Goal: Task Accomplishment & Management: Manage account settings

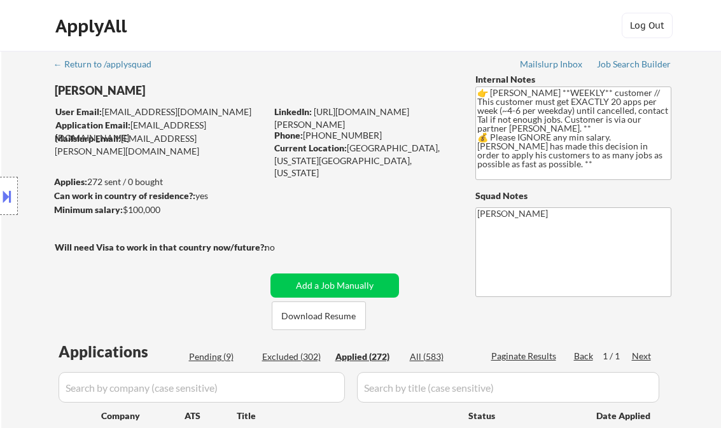
select select ""applied""
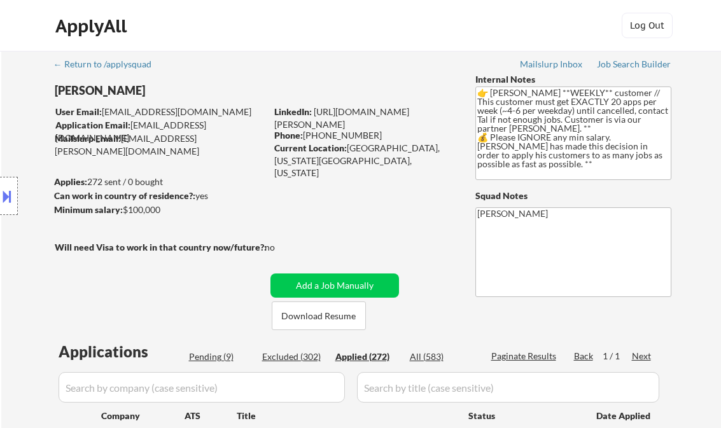
select select ""applied""
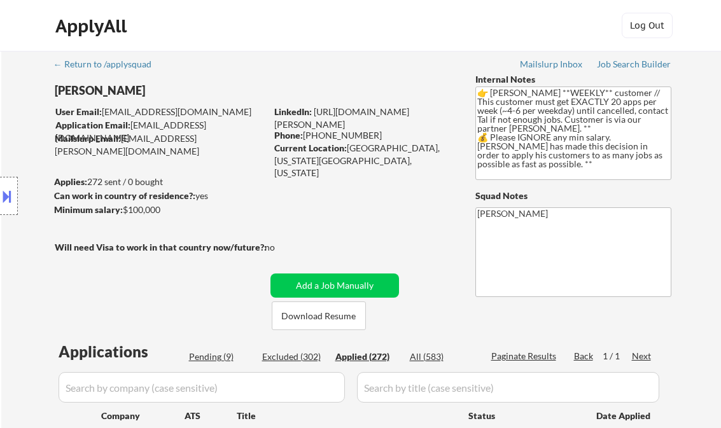
select select ""applied""
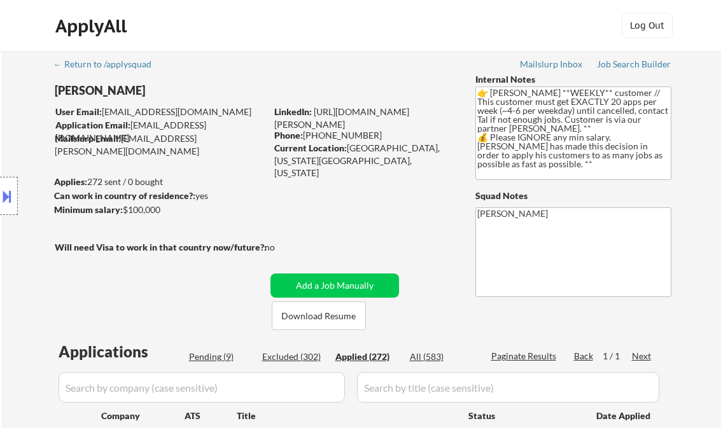
select select ""applied""
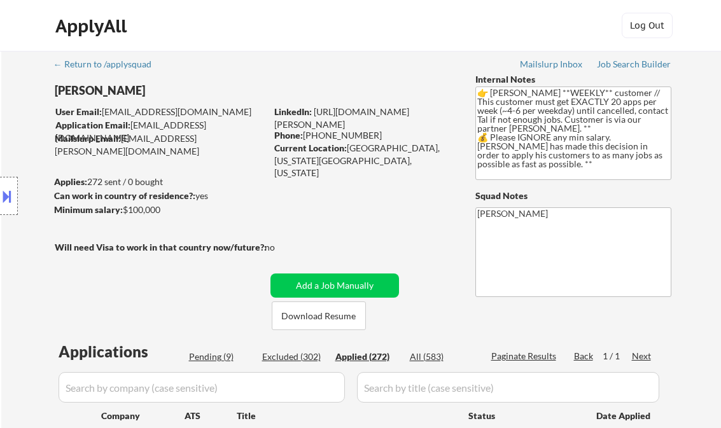
select select ""applied""
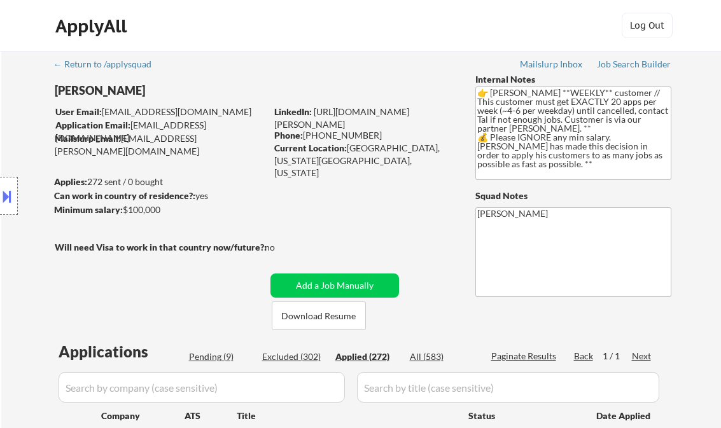
select select ""applied""
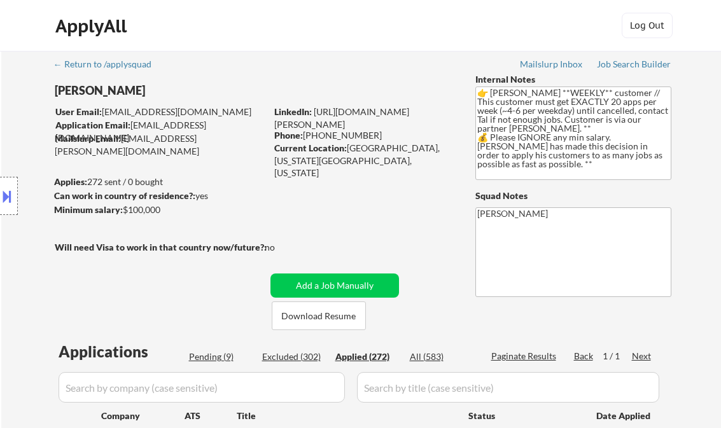
select select ""applied""
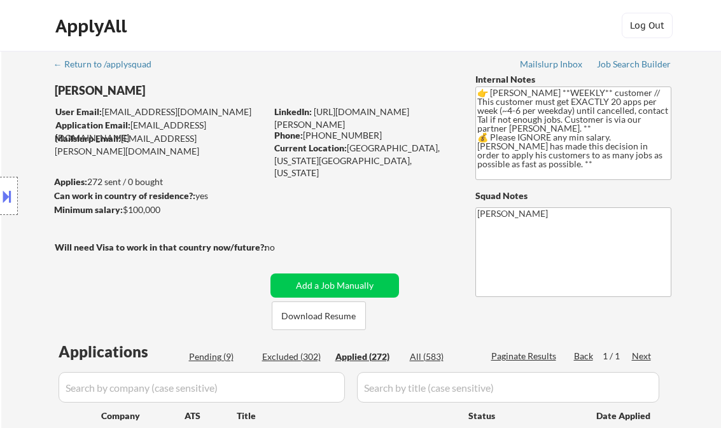
select select ""applied""
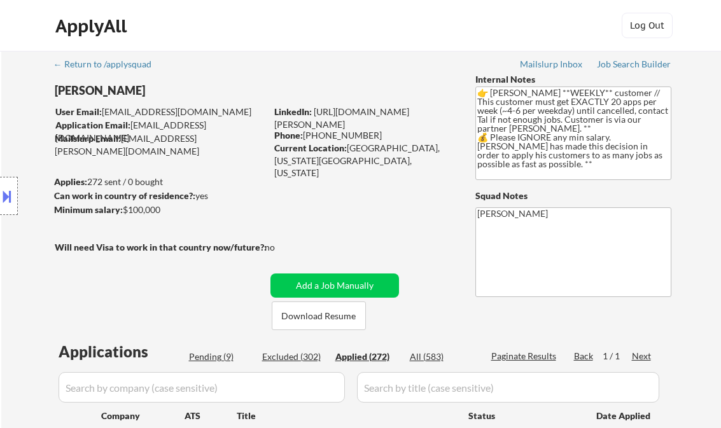
select select ""applied""
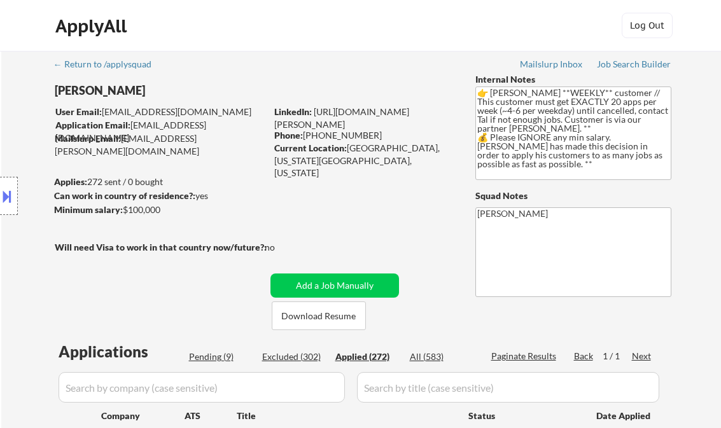
select select ""applied""
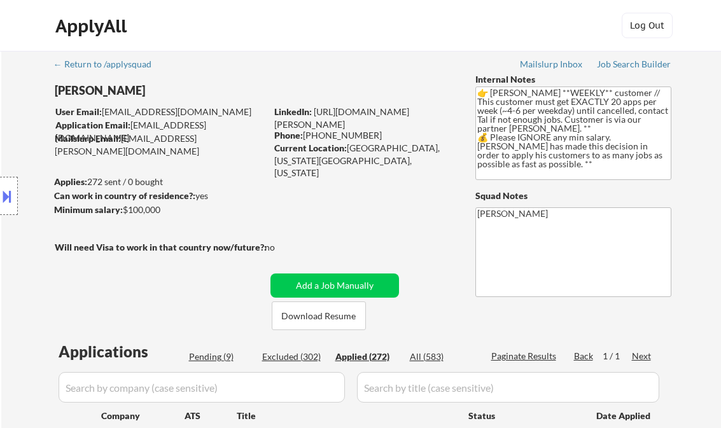
select select ""applied""
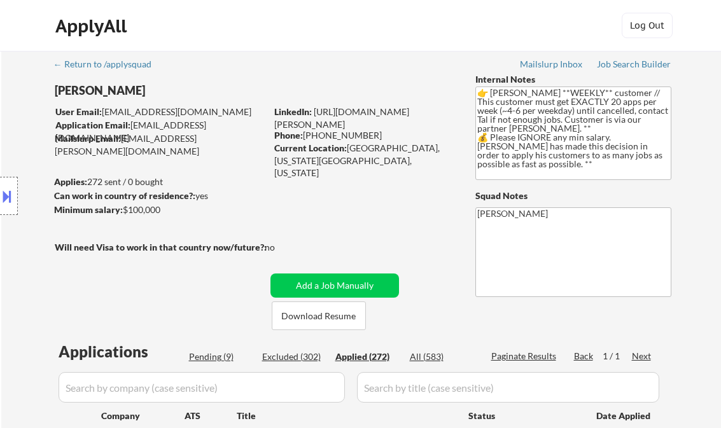
select select ""applied""
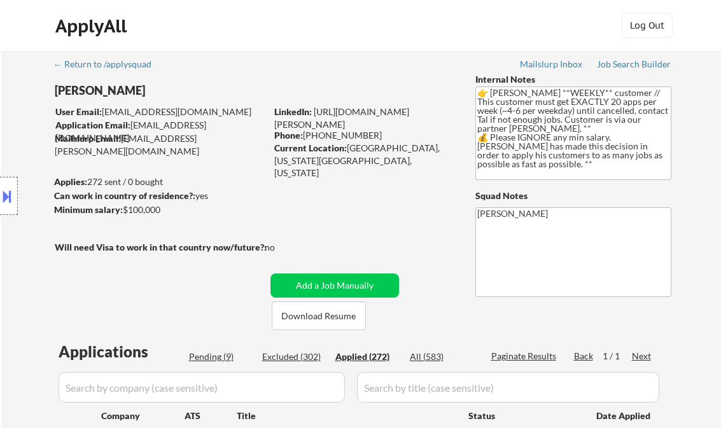
select select ""applied""
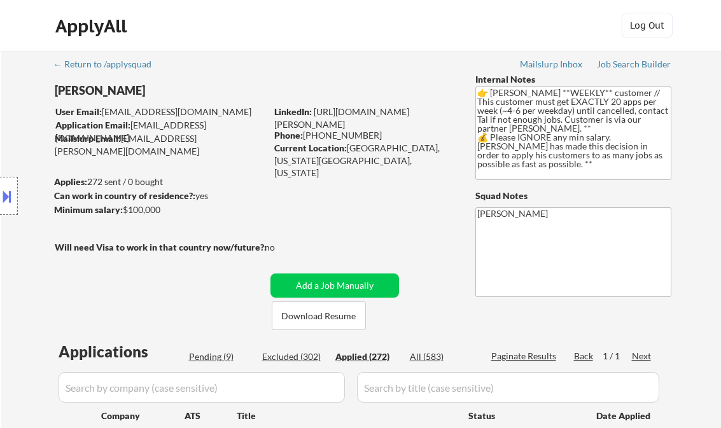
select select ""applied""
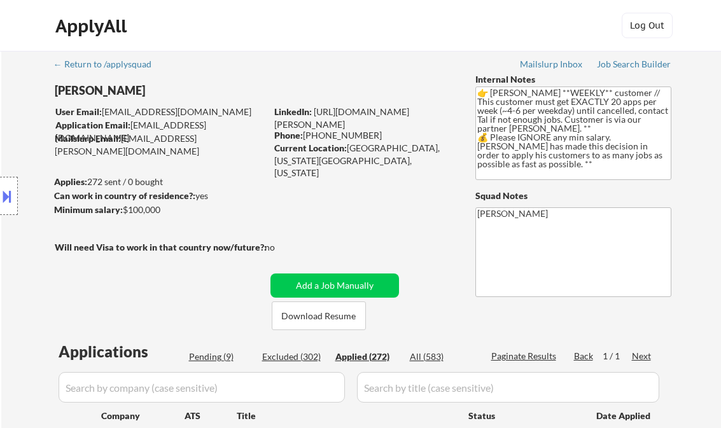
select select ""applied""
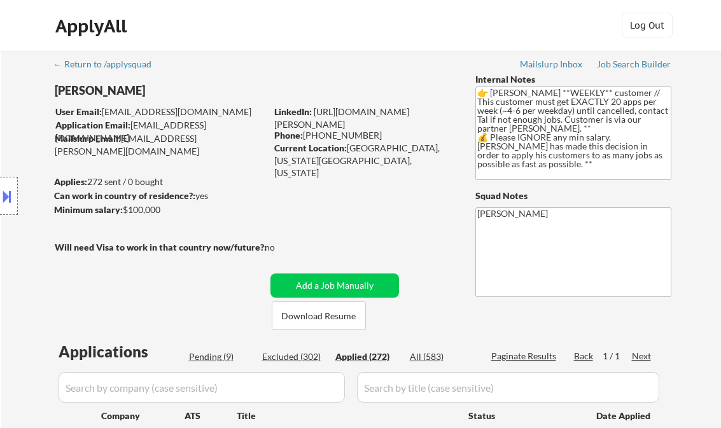
select select ""applied""
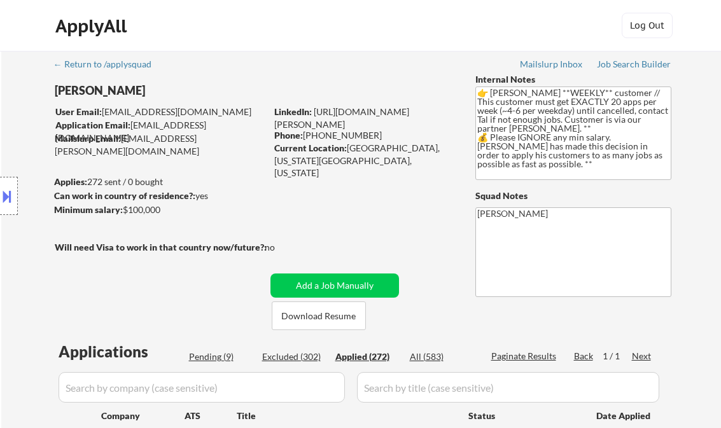
select select ""applied""
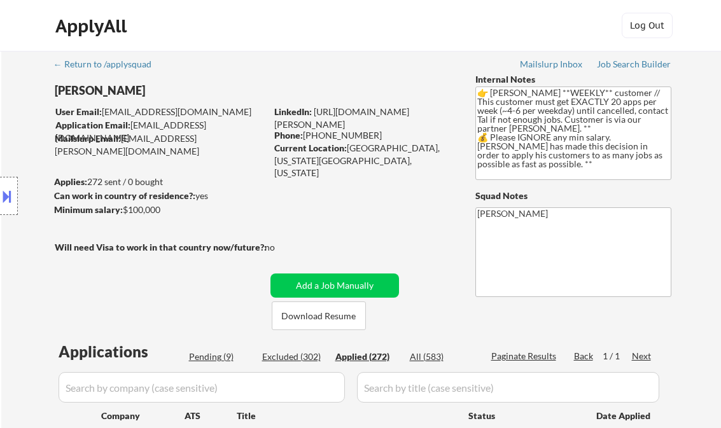
select select ""applied""
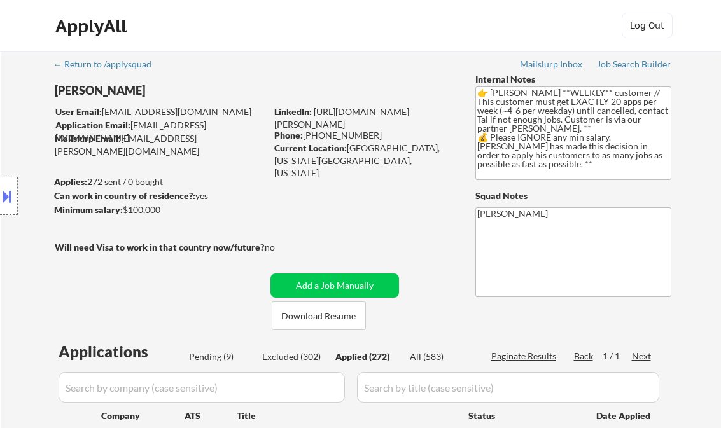
select select ""applied""
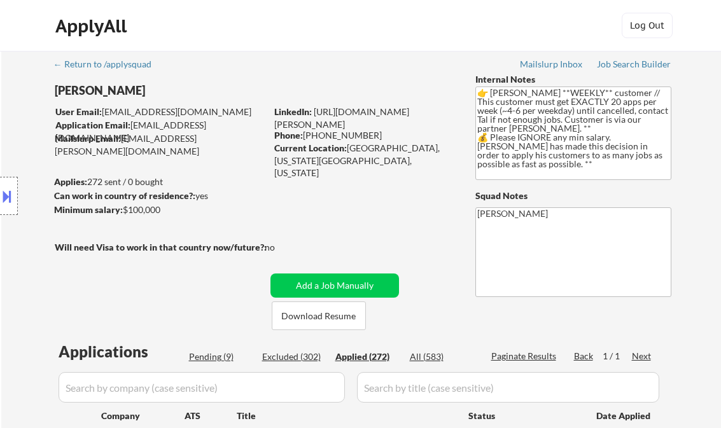
select select ""applied""
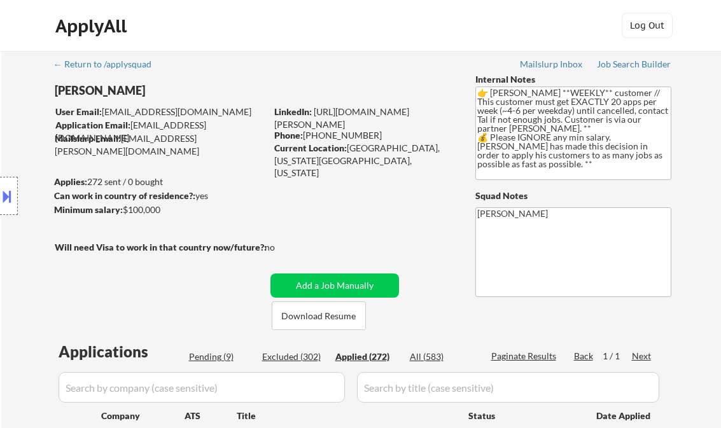
select select ""applied""
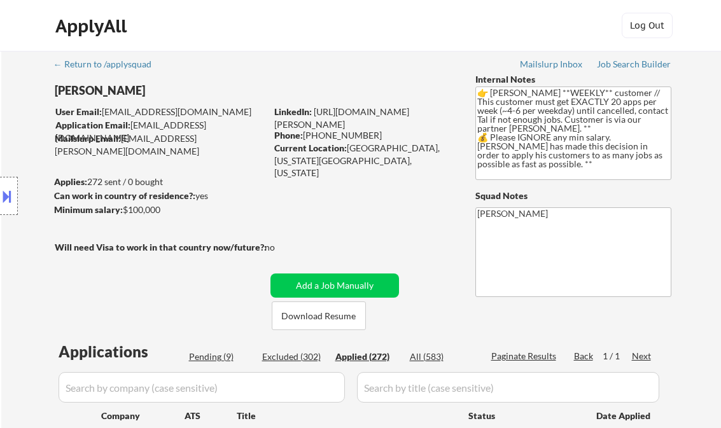
select select ""applied""
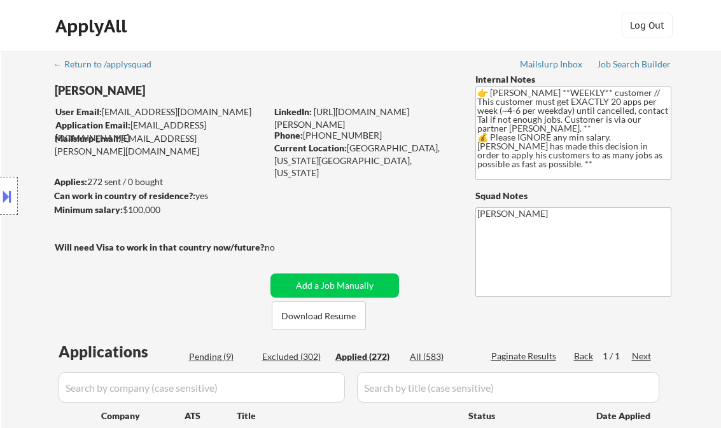
select select ""applied""
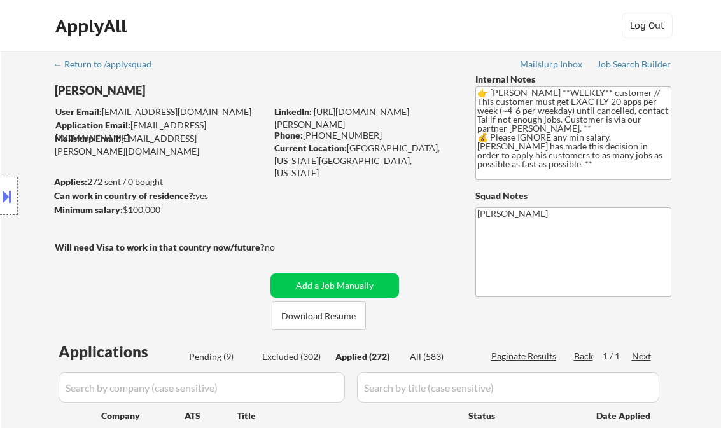
select select ""applied""
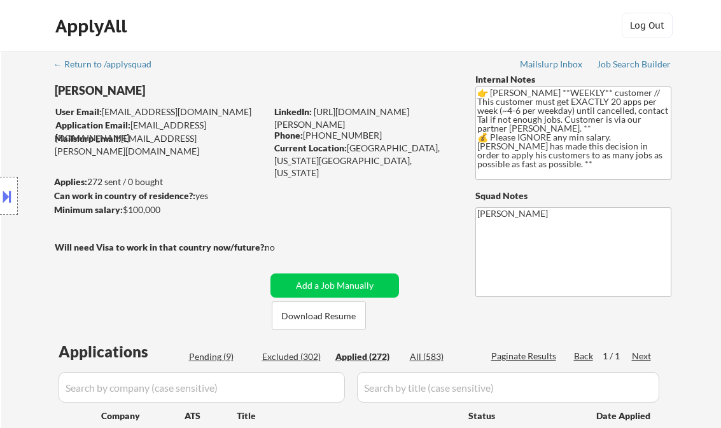
select select ""applied""
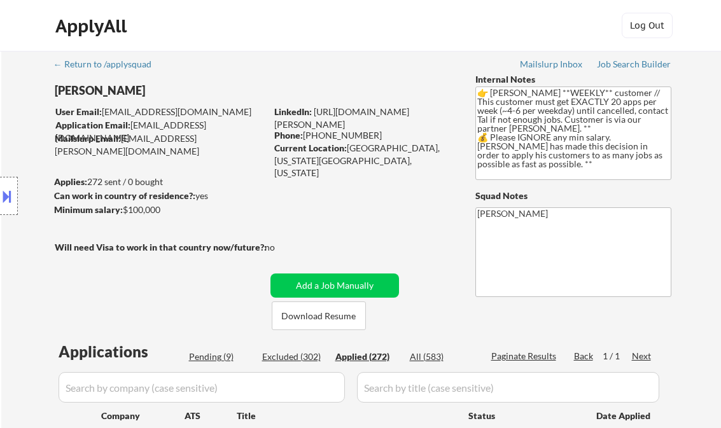
select select ""applied""
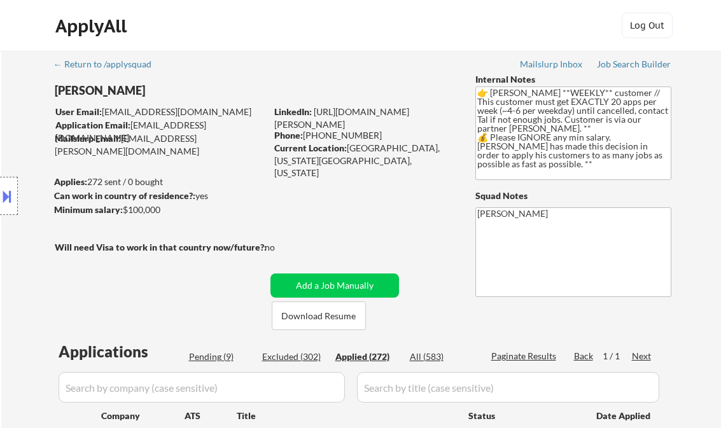
select select ""applied""
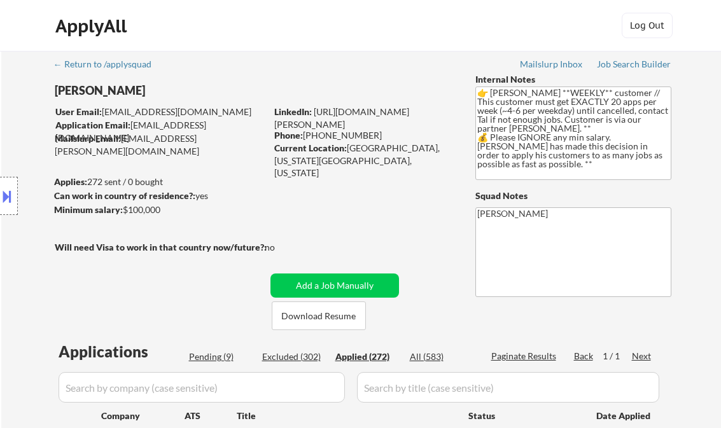
select select ""applied""
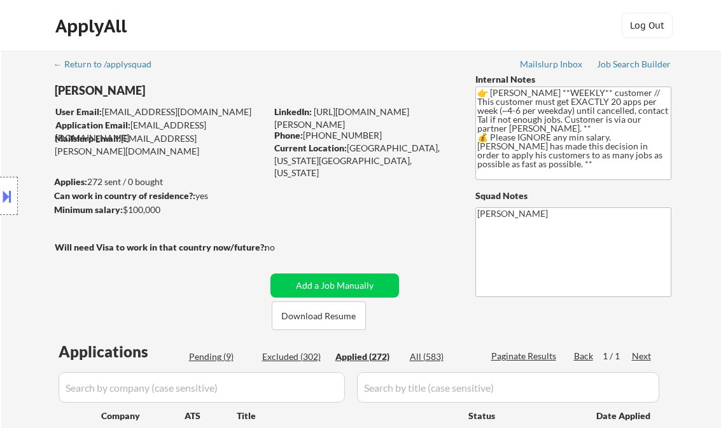
select select ""applied""
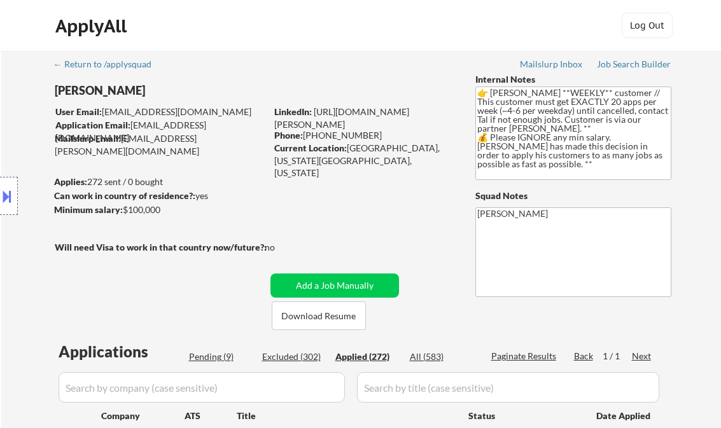
select select ""applied""
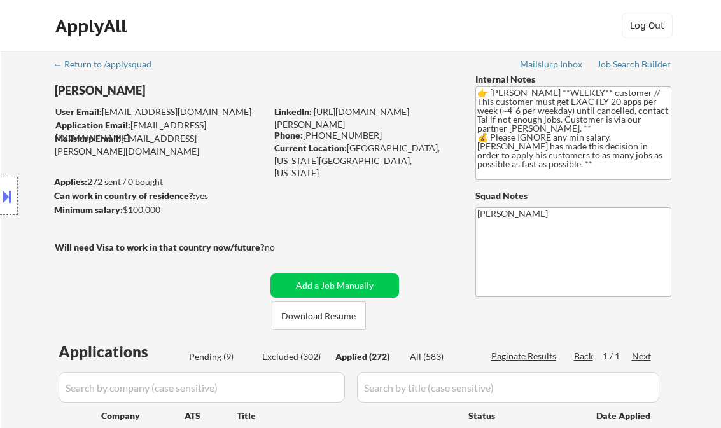
select select ""applied""
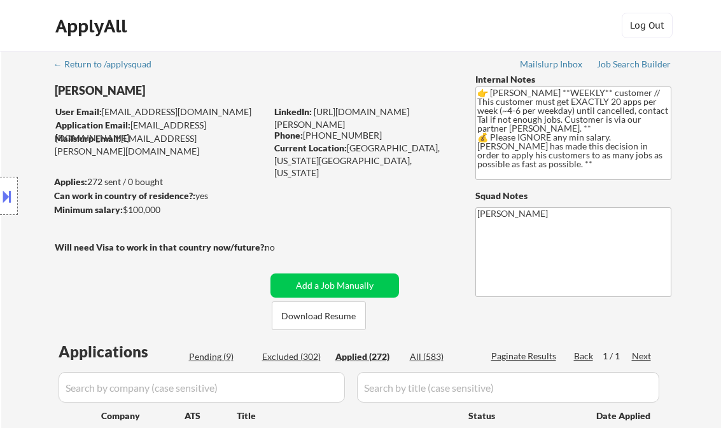
select select ""applied""
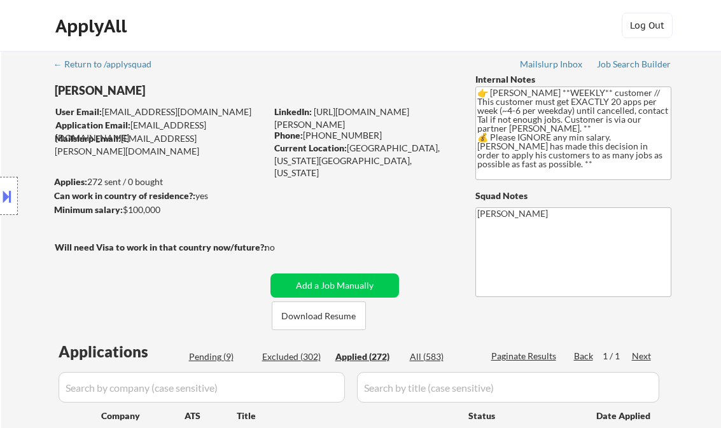
select select ""applied""
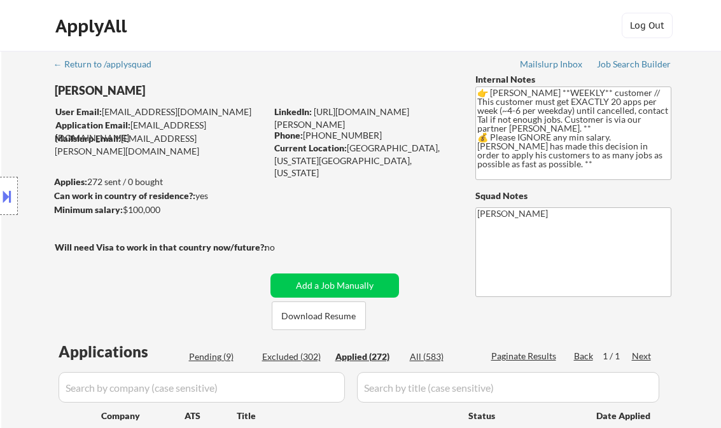
select select ""applied""
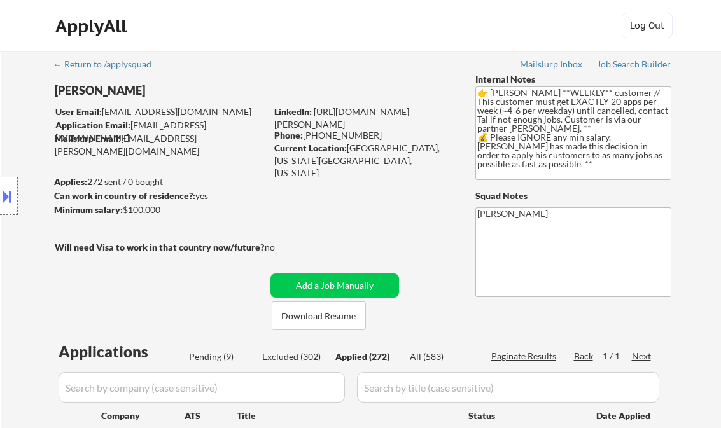
select select ""applied""
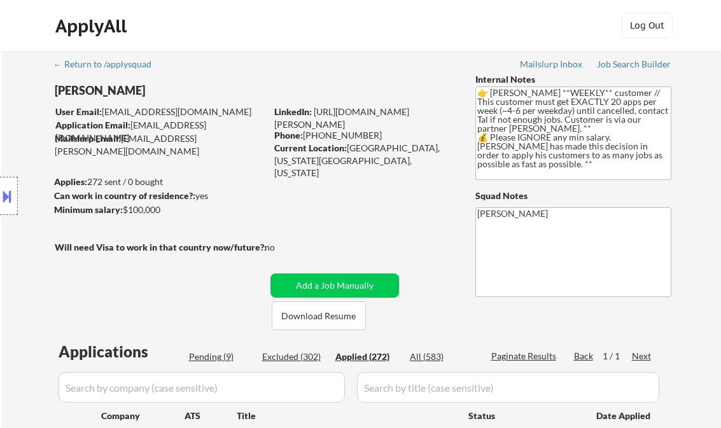
select select ""applied""
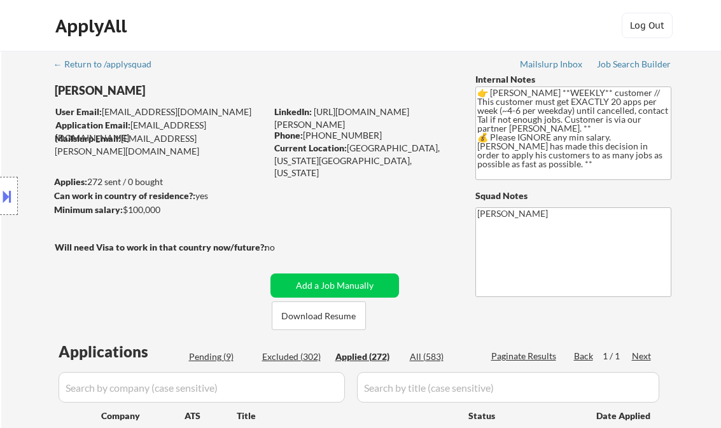
select select ""applied""
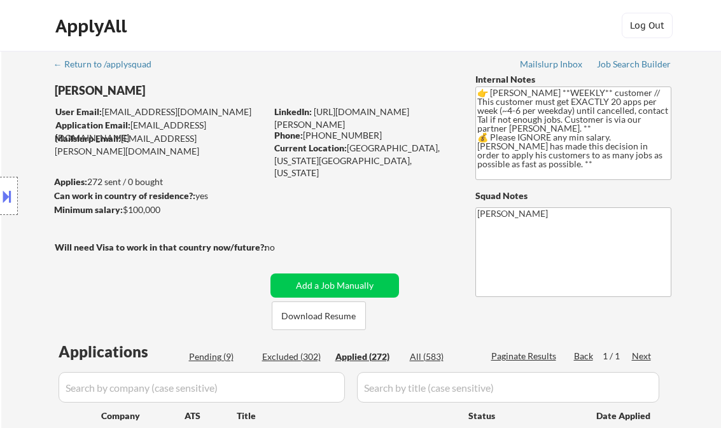
select select ""applied""
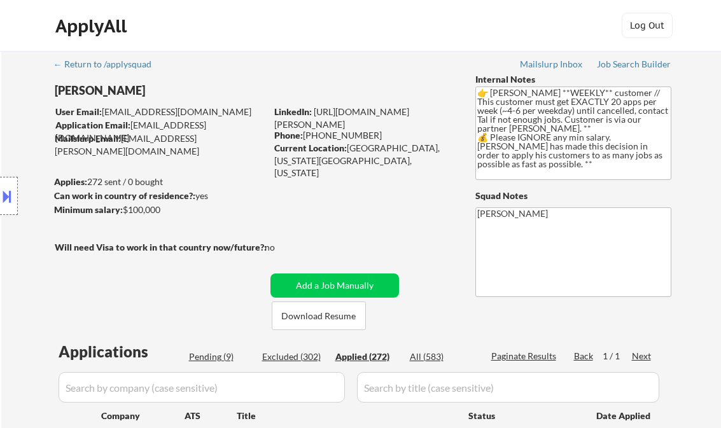
select select ""applied""
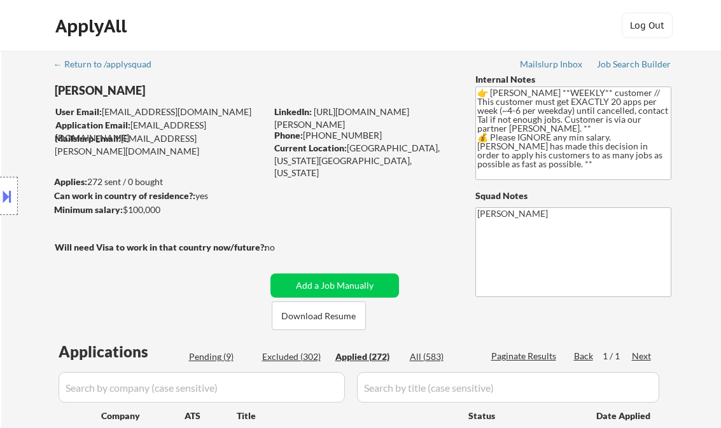
select select ""applied""
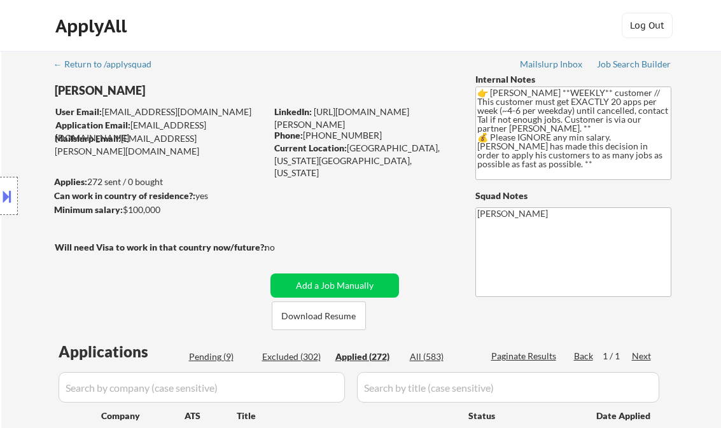
scroll to position [102, 0]
select select ""pending""
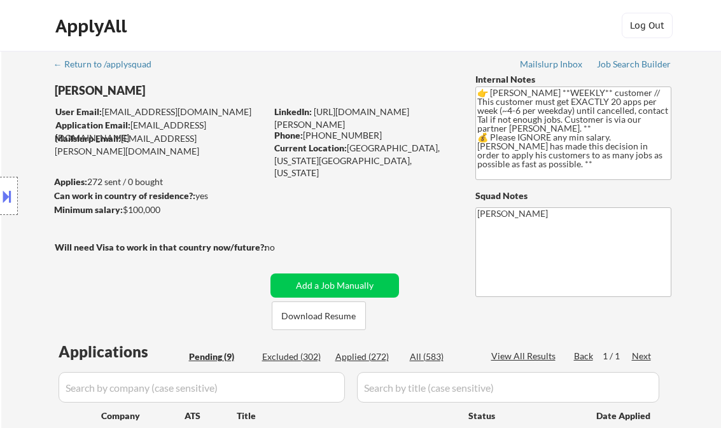
select select ""pending""
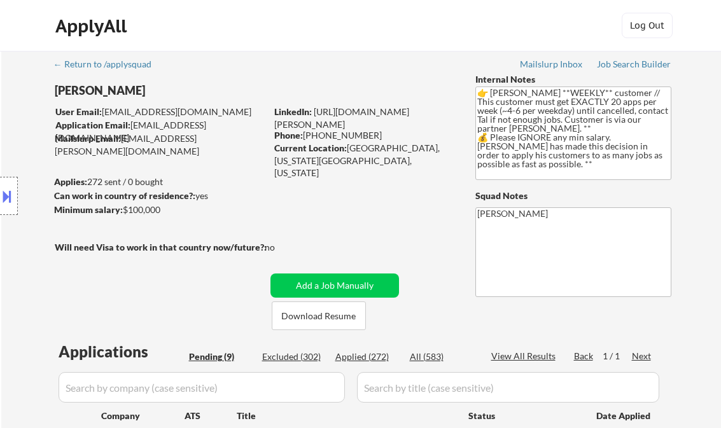
scroll to position [254, 0]
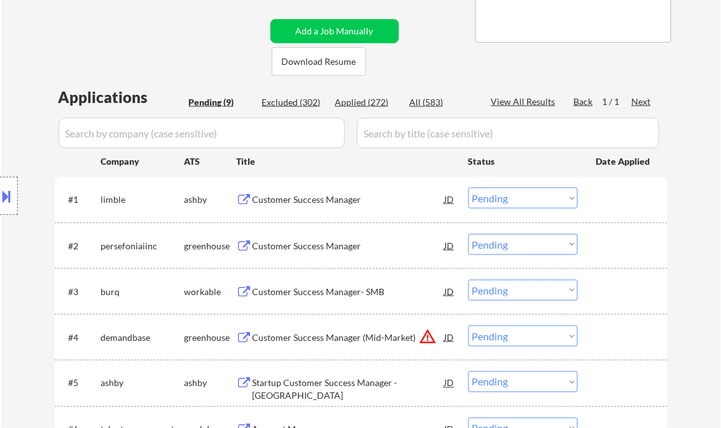
click at [324, 202] on div "Customer Success Manager" at bounding box center [348, 199] width 192 height 13
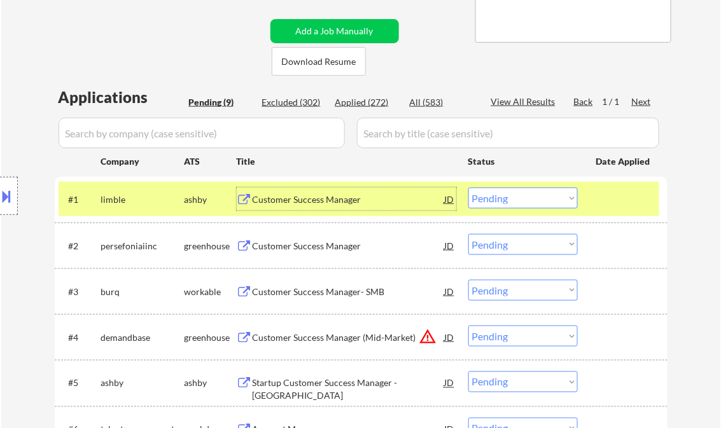
drag, startPoint x: 525, startPoint y: 199, endPoint x: 525, endPoint y: 209, distance: 9.6
click at [525, 199] on select "Choose an option... Pending Applied Excluded (Questions) Excluded (Expired) Exc…" at bounding box center [522, 198] width 109 height 21
click at [468, 188] on select "Choose an option... Pending Applied Excluded (Questions) Excluded (Expired) Exc…" at bounding box center [522, 198] width 109 height 21
click at [352, 253] on div "Customer Success Manager" at bounding box center [348, 245] width 192 height 23
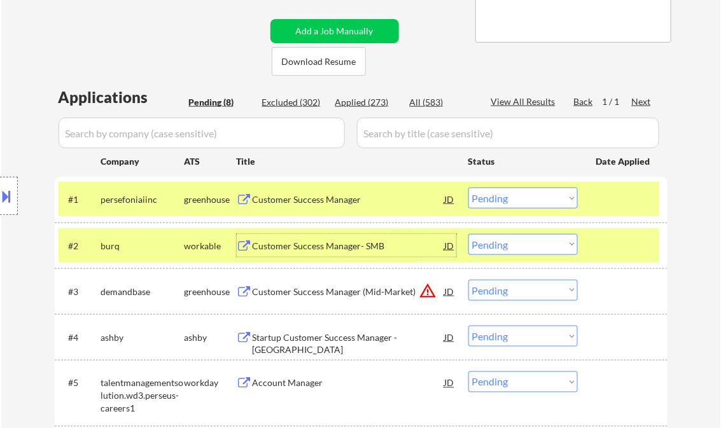
click at [516, 200] on select "Choose an option... Pending Applied Excluded (Questions) Excluded (Expired) Exc…" at bounding box center [522, 198] width 109 height 21
click at [468, 188] on select "Choose an option... Pending Applied Excluded (Questions) Excluded (Expired) Exc…" at bounding box center [522, 198] width 109 height 21
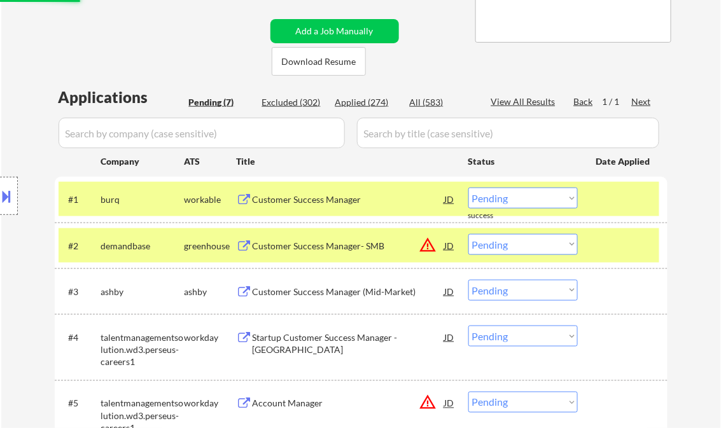
click at [336, 207] on div "Customer Success Manager" at bounding box center [348, 199] width 192 height 23
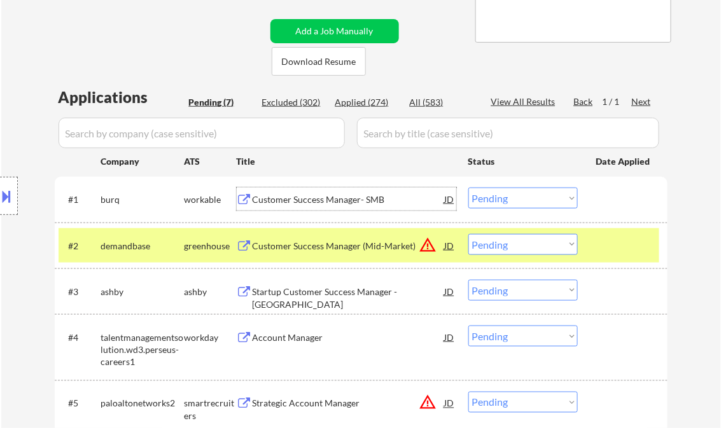
click at [490, 196] on select "Choose an option... Pending Applied Excluded (Questions) Excluded (Expired) Exc…" at bounding box center [522, 198] width 109 height 21
click at [468, 188] on select "Choose an option... Pending Applied Excluded (Questions) Excluded (Expired) Exc…" at bounding box center [522, 198] width 109 height 21
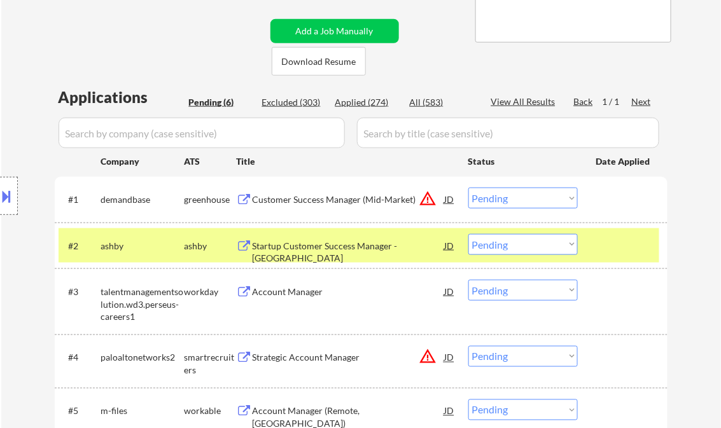
click at [315, 198] on div "Customer Success Manager (Mid-Market)" at bounding box center [348, 199] width 192 height 13
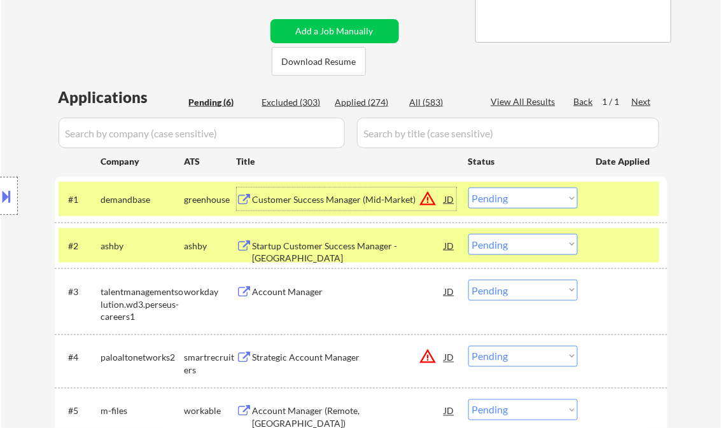
drag, startPoint x: 511, startPoint y: 202, endPoint x: 523, endPoint y: 210, distance: 13.8
click at [511, 202] on select "Choose an option... Pending Applied Excluded (Questions) Excluded (Expired) Exc…" at bounding box center [522, 198] width 109 height 21
click at [468, 188] on select "Choose an option... Pending Applied Excluded (Questions) Excluded (Expired) Exc…" at bounding box center [522, 198] width 109 height 21
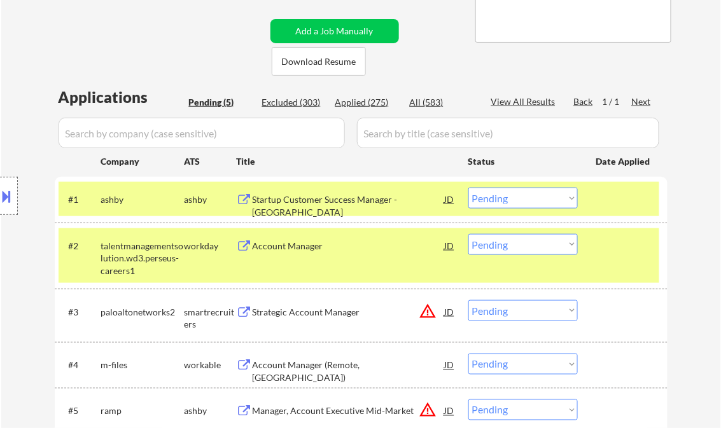
click at [311, 197] on div "Startup Customer Success Manager - [GEOGRAPHIC_DATA]" at bounding box center [348, 205] width 192 height 25
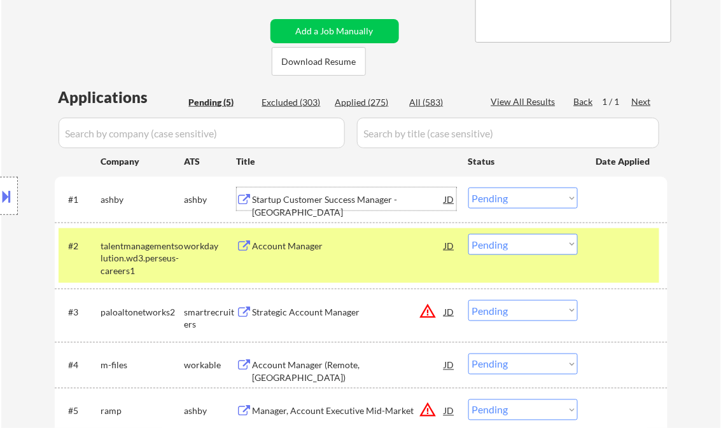
click at [510, 198] on select "Choose an option... Pending Applied Excluded (Questions) Excluded (Expired) Exc…" at bounding box center [522, 198] width 109 height 21
click at [468, 188] on select "Choose an option... Pending Applied Excluded (Questions) Excluded (Expired) Exc…" at bounding box center [522, 198] width 109 height 21
select select ""pending""
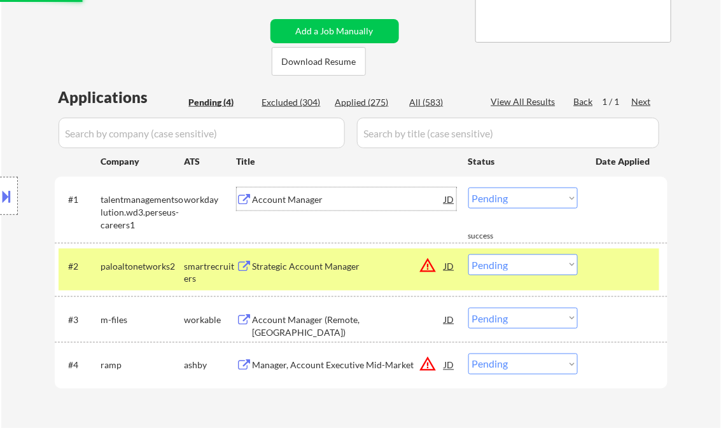
click at [306, 195] on div "Account Manager" at bounding box center [348, 199] width 192 height 13
